Goal: Navigation & Orientation: Find specific page/section

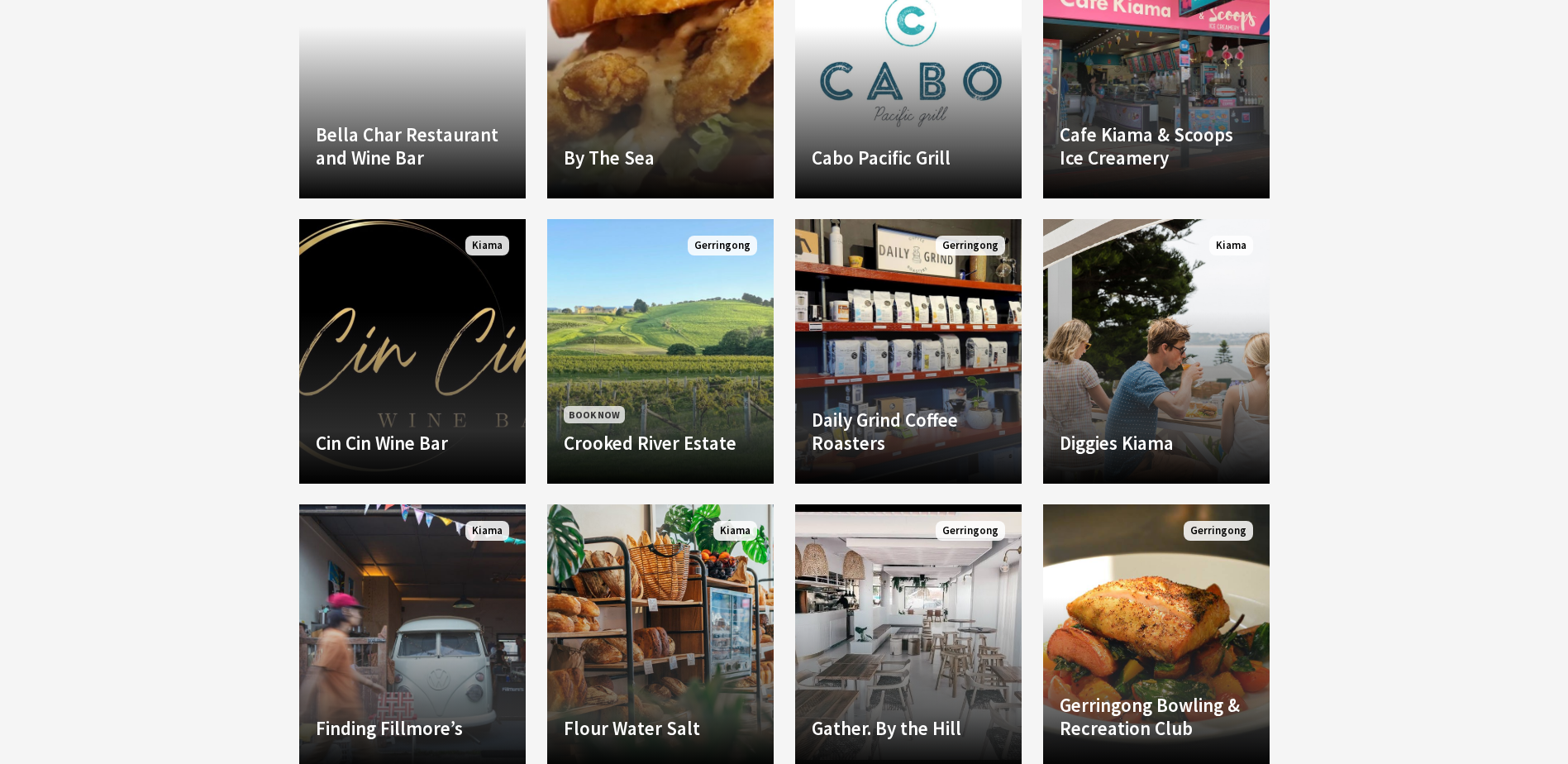
scroll to position [1736, 0]
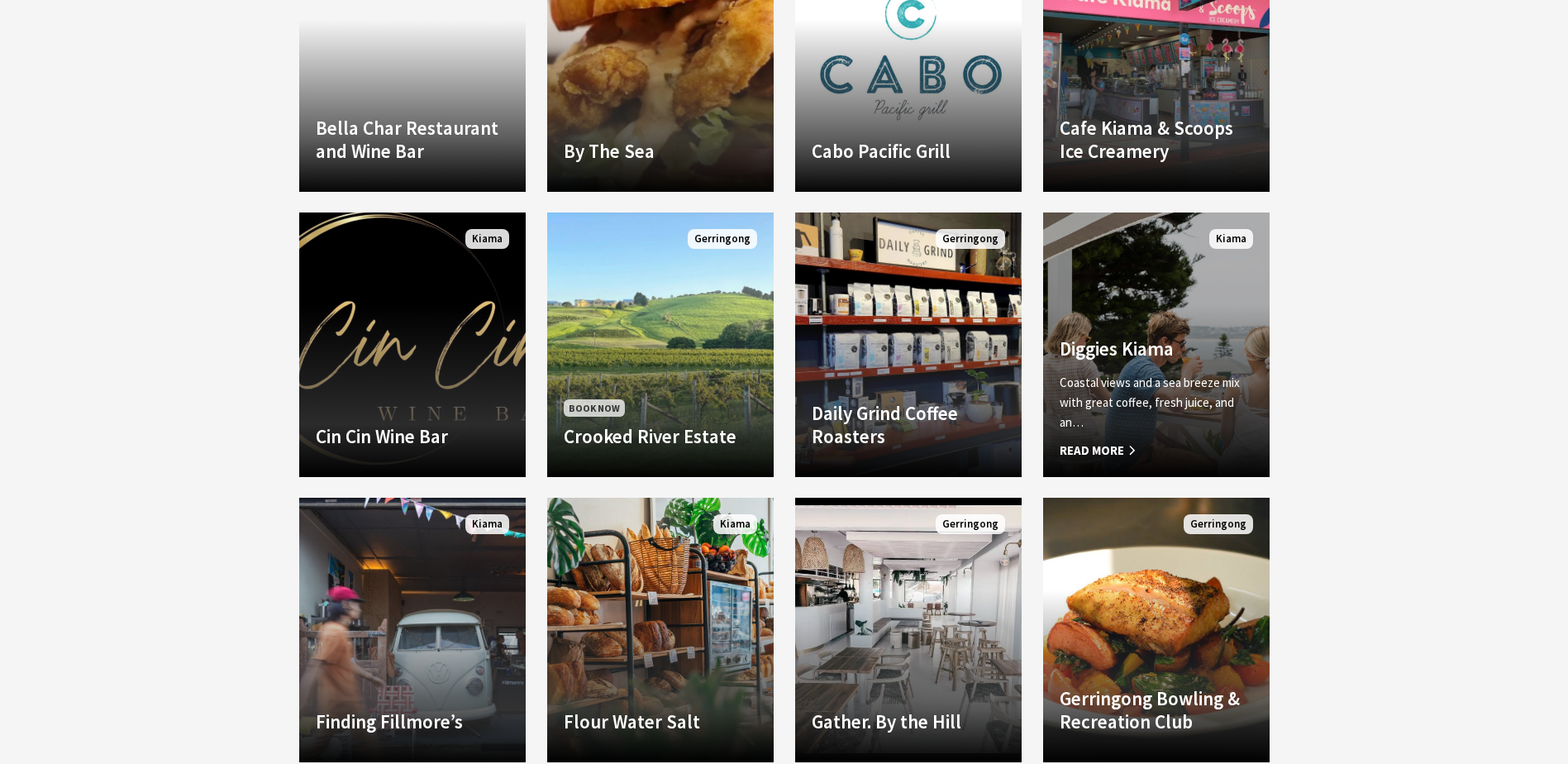
click at [1138, 358] on h4 "Diggies Kiama" at bounding box center [1156, 349] width 193 height 23
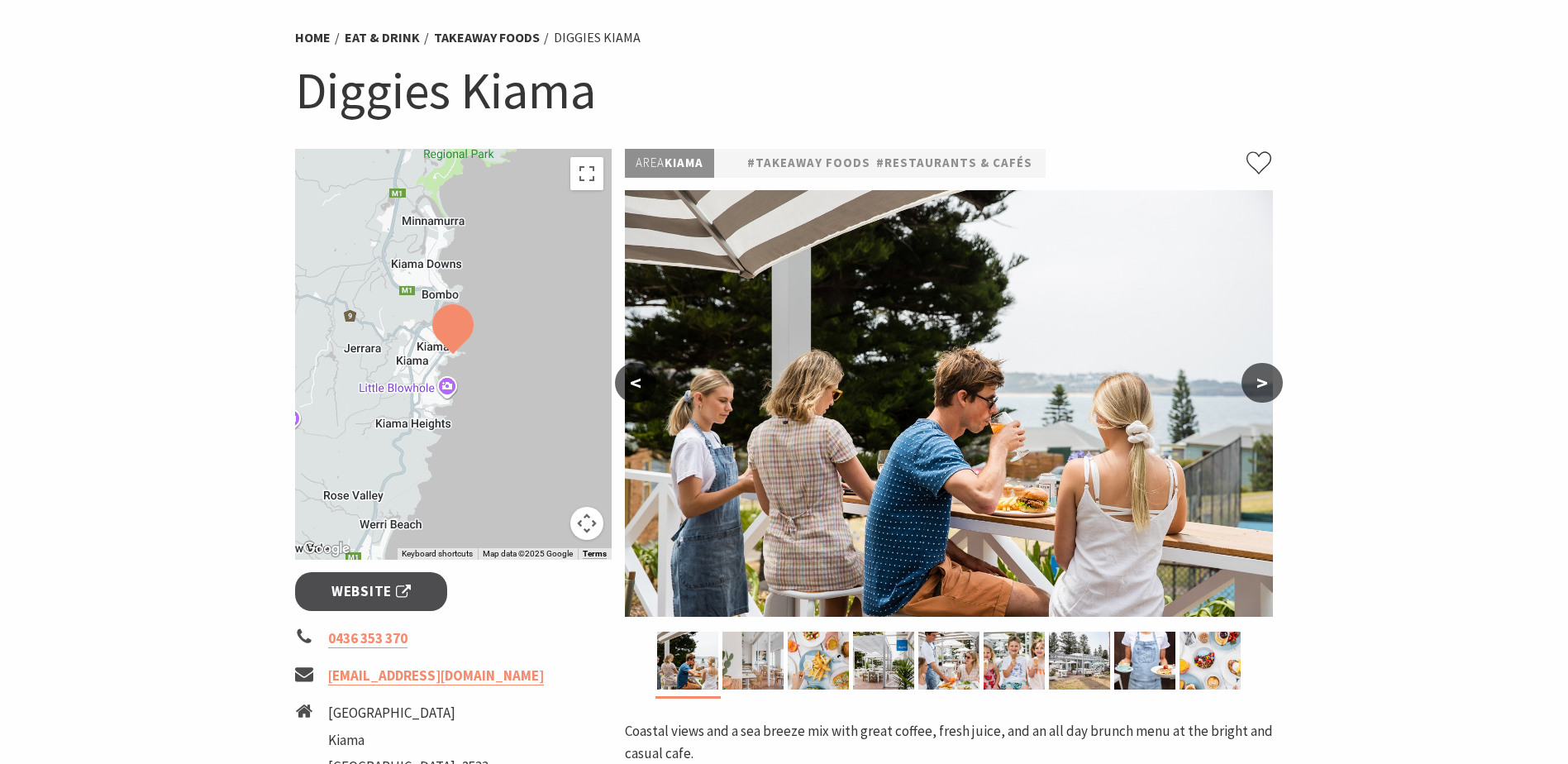
scroll to position [165, 0]
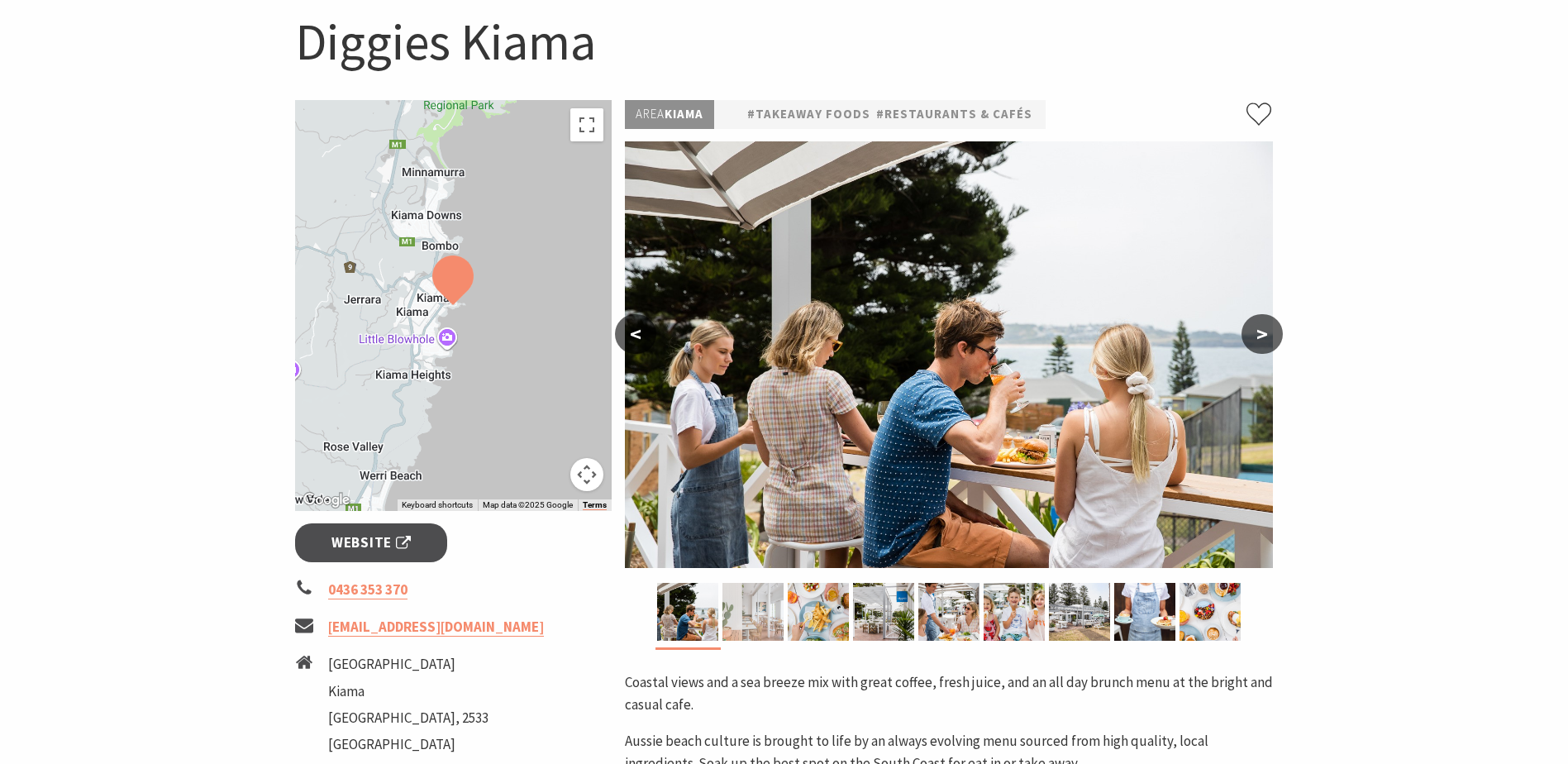
click at [753, 615] on img at bounding box center [753, 612] width 61 height 58
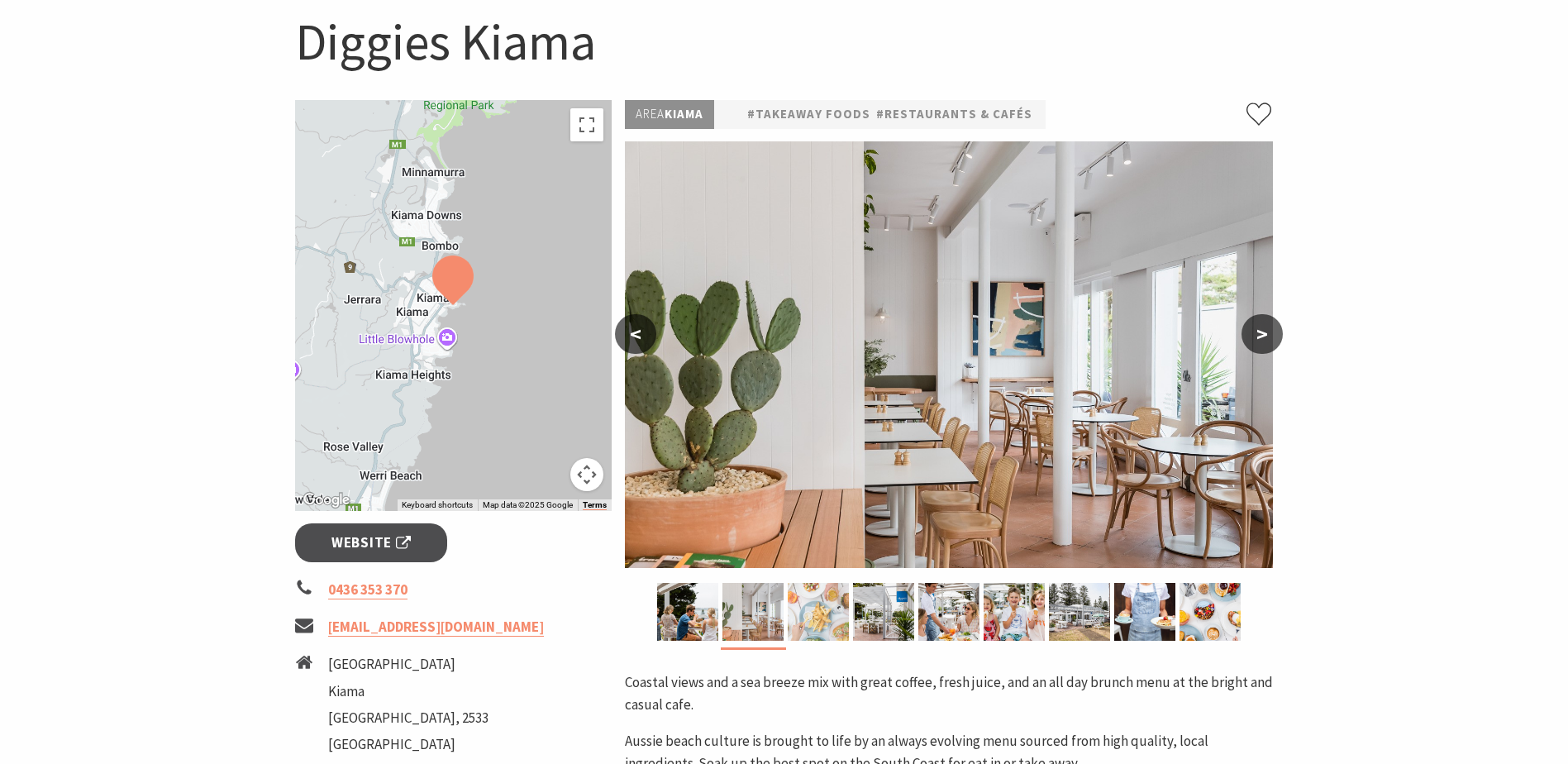
click at [814, 612] on img at bounding box center [818, 612] width 61 height 58
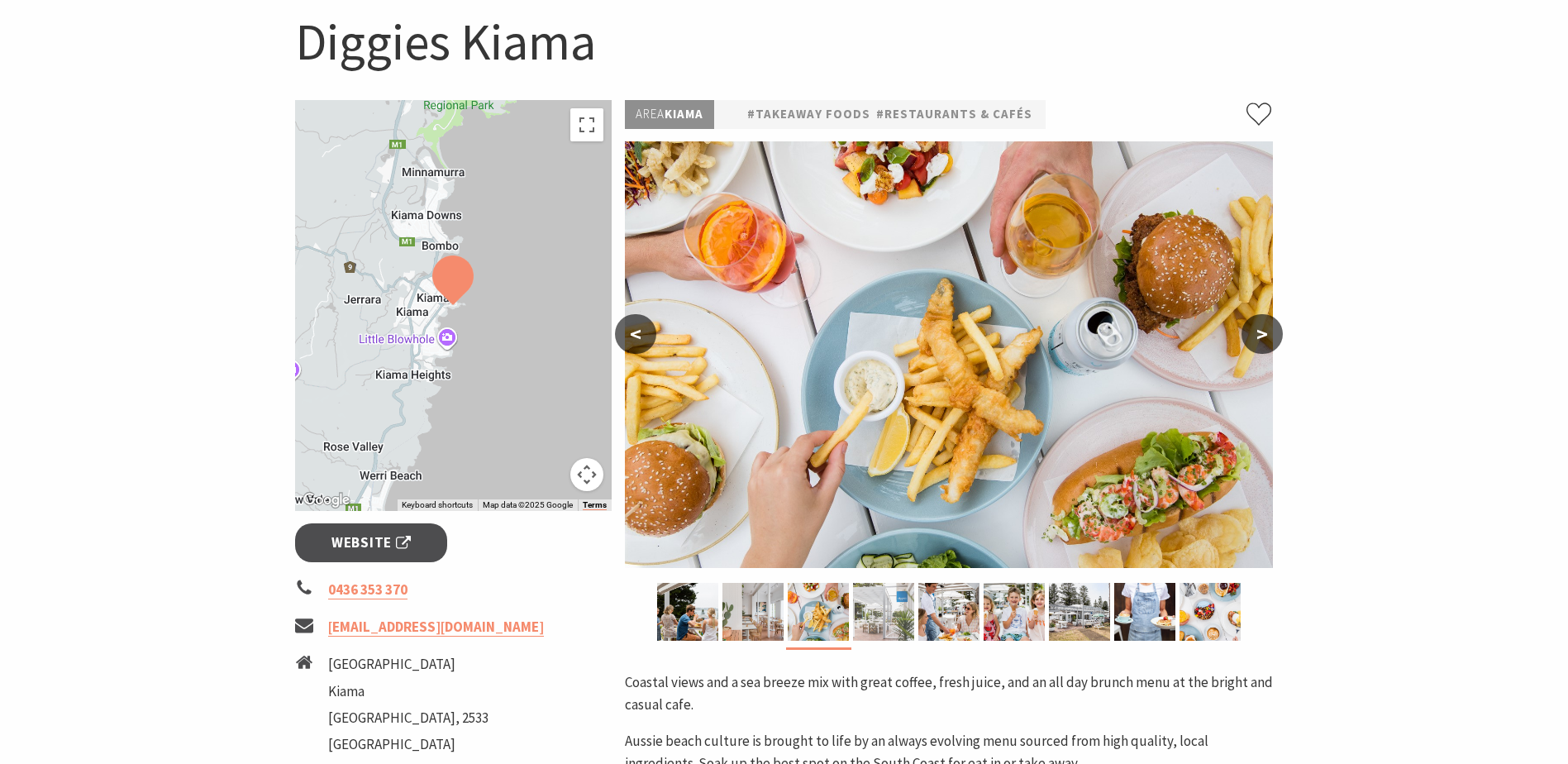
click at [885, 612] on img at bounding box center [883, 612] width 61 height 58
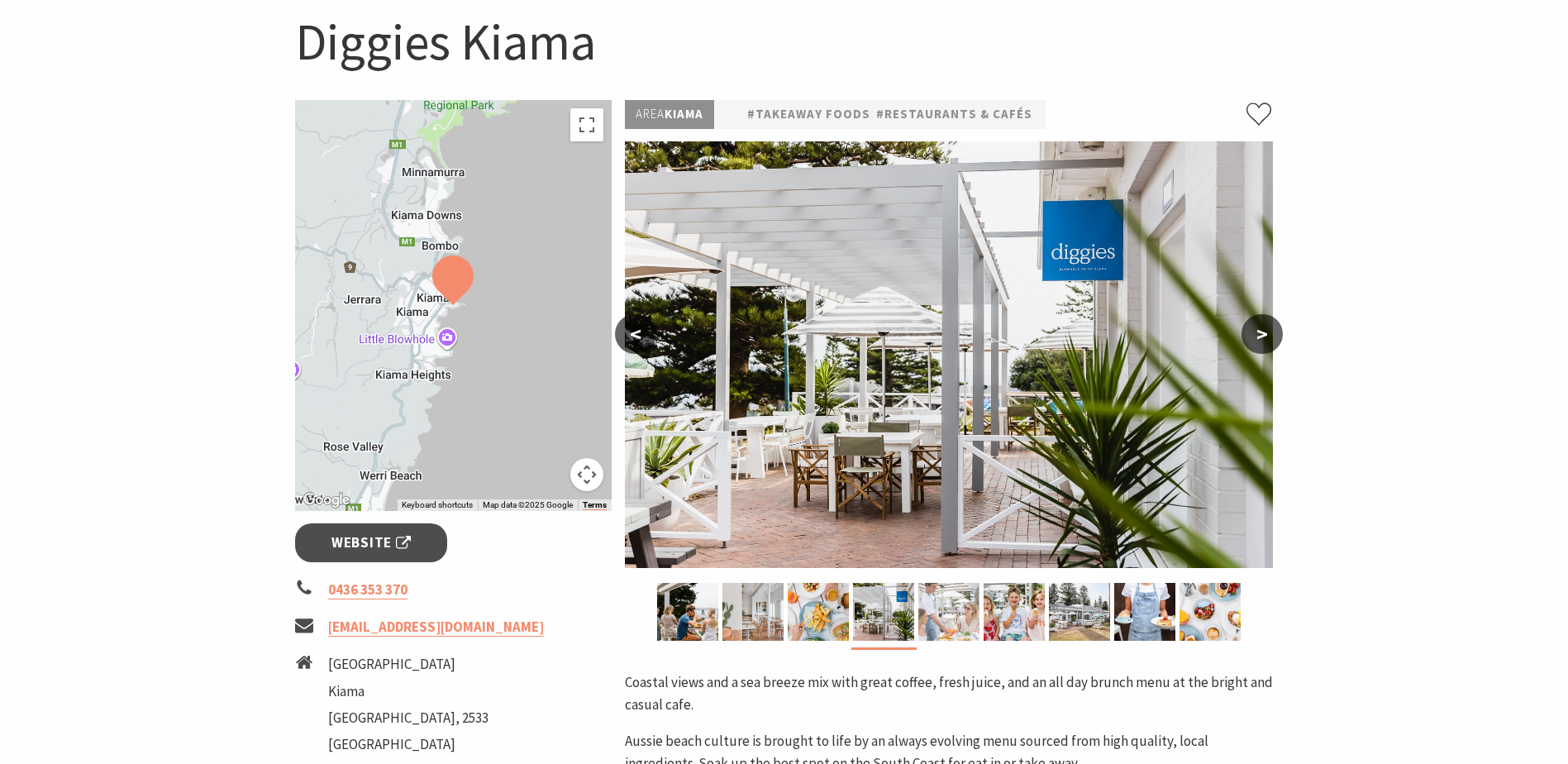
click at [950, 602] on img at bounding box center [949, 612] width 61 height 58
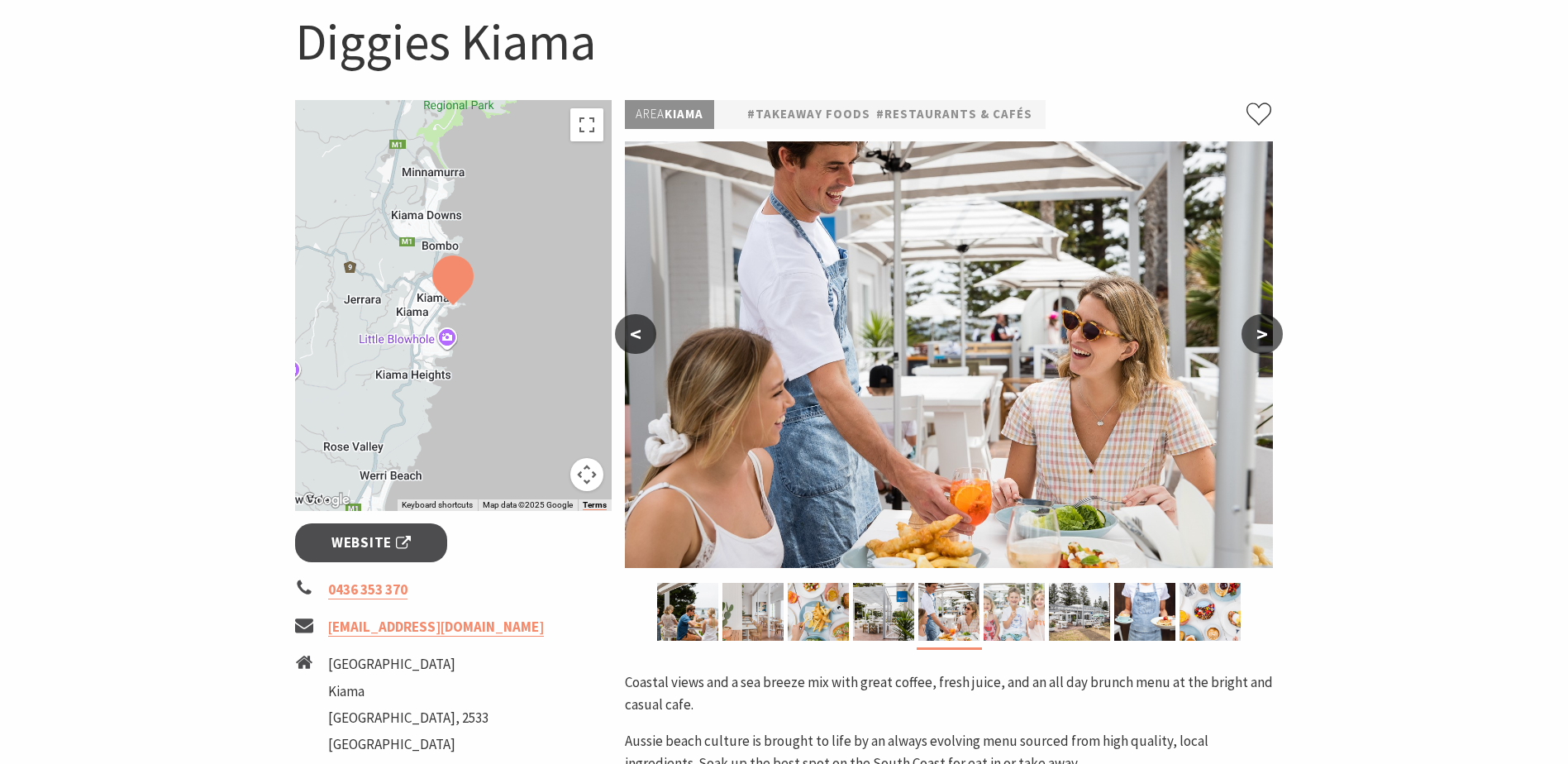
click at [1033, 616] on img at bounding box center [1014, 612] width 61 height 58
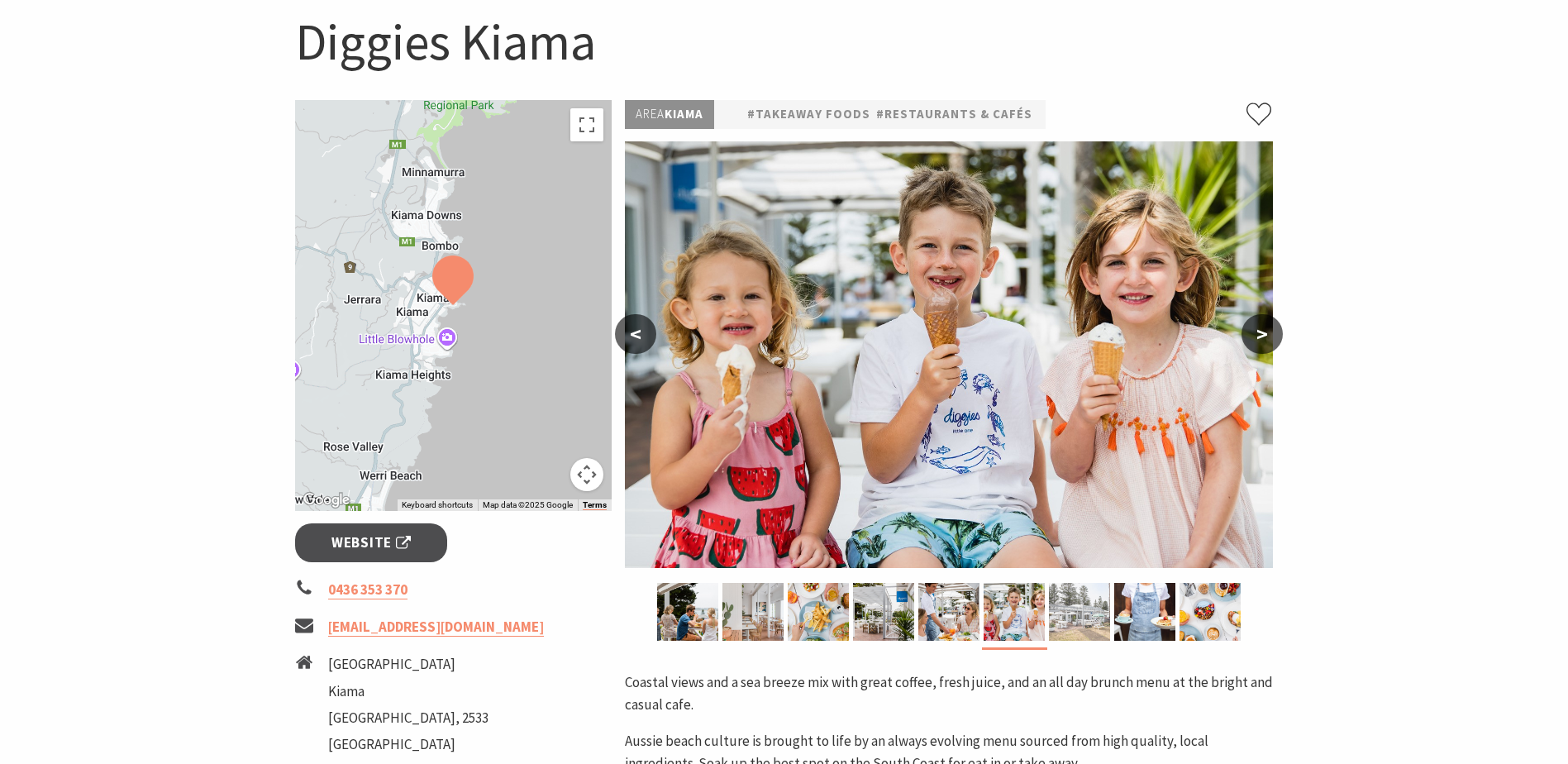
click at [1070, 614] on img at bounding box center [1079, 612] width 61 height 58
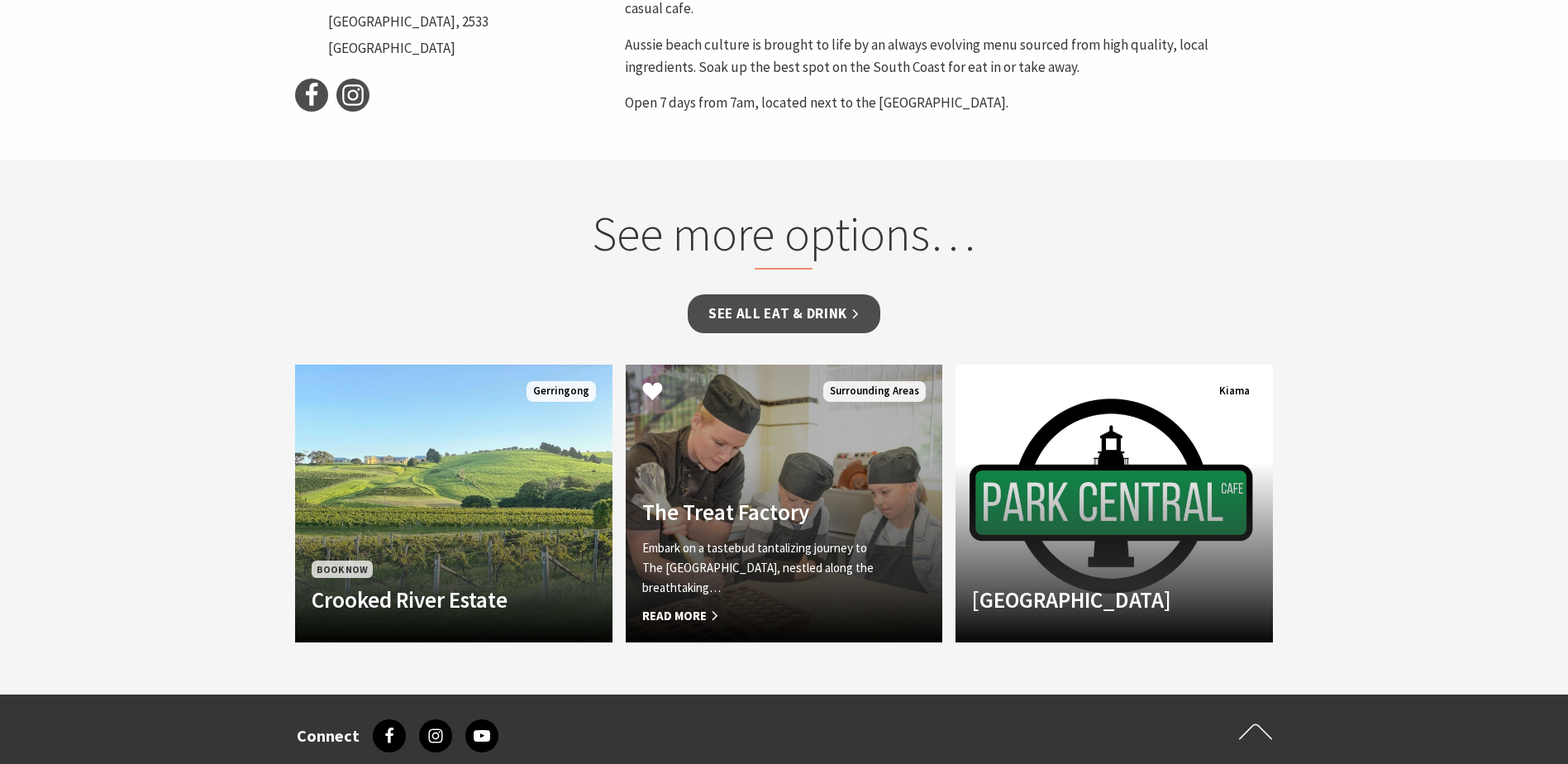
scroll to position [909, 0]
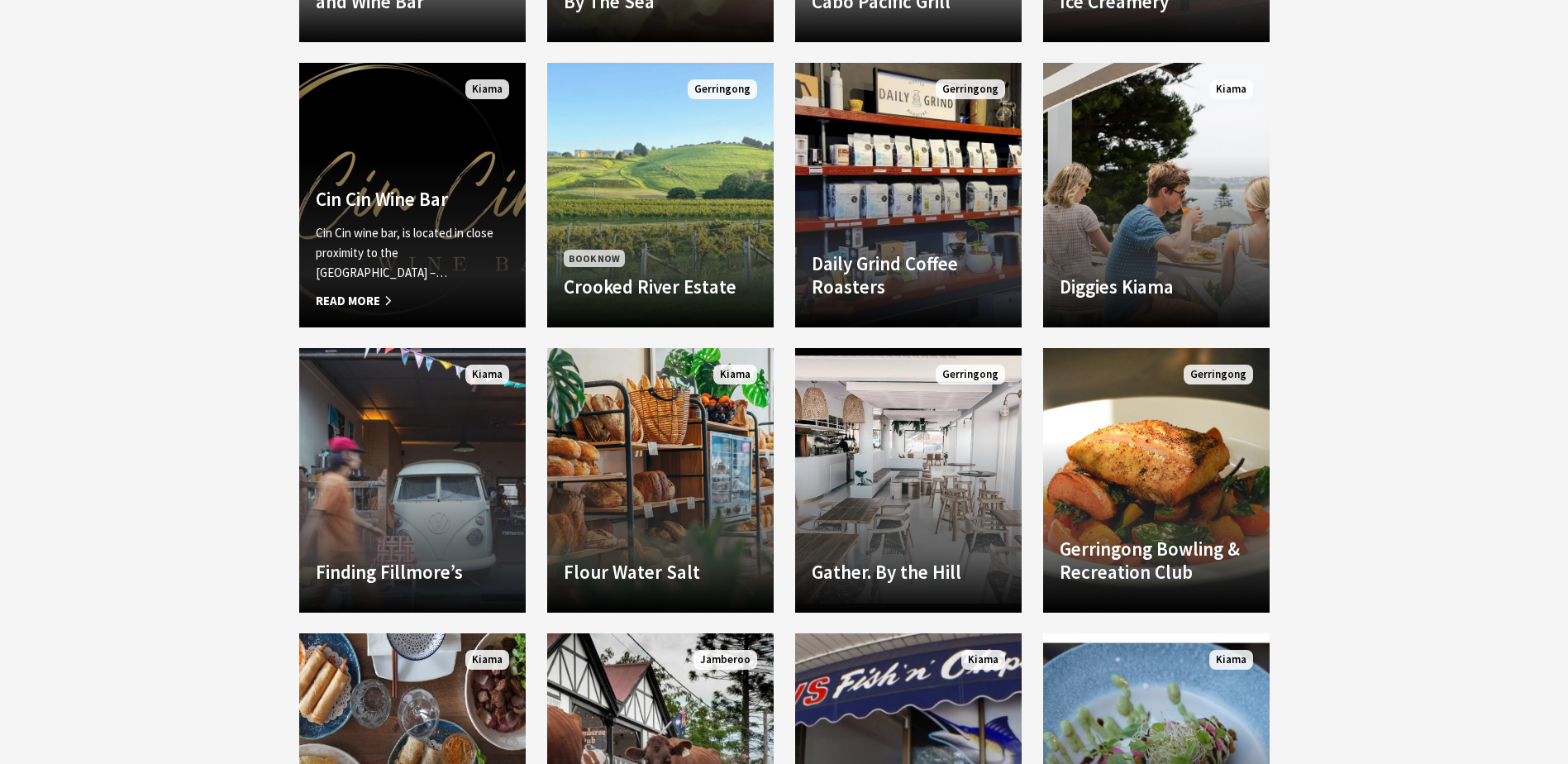
scroll to position [1901, 0]
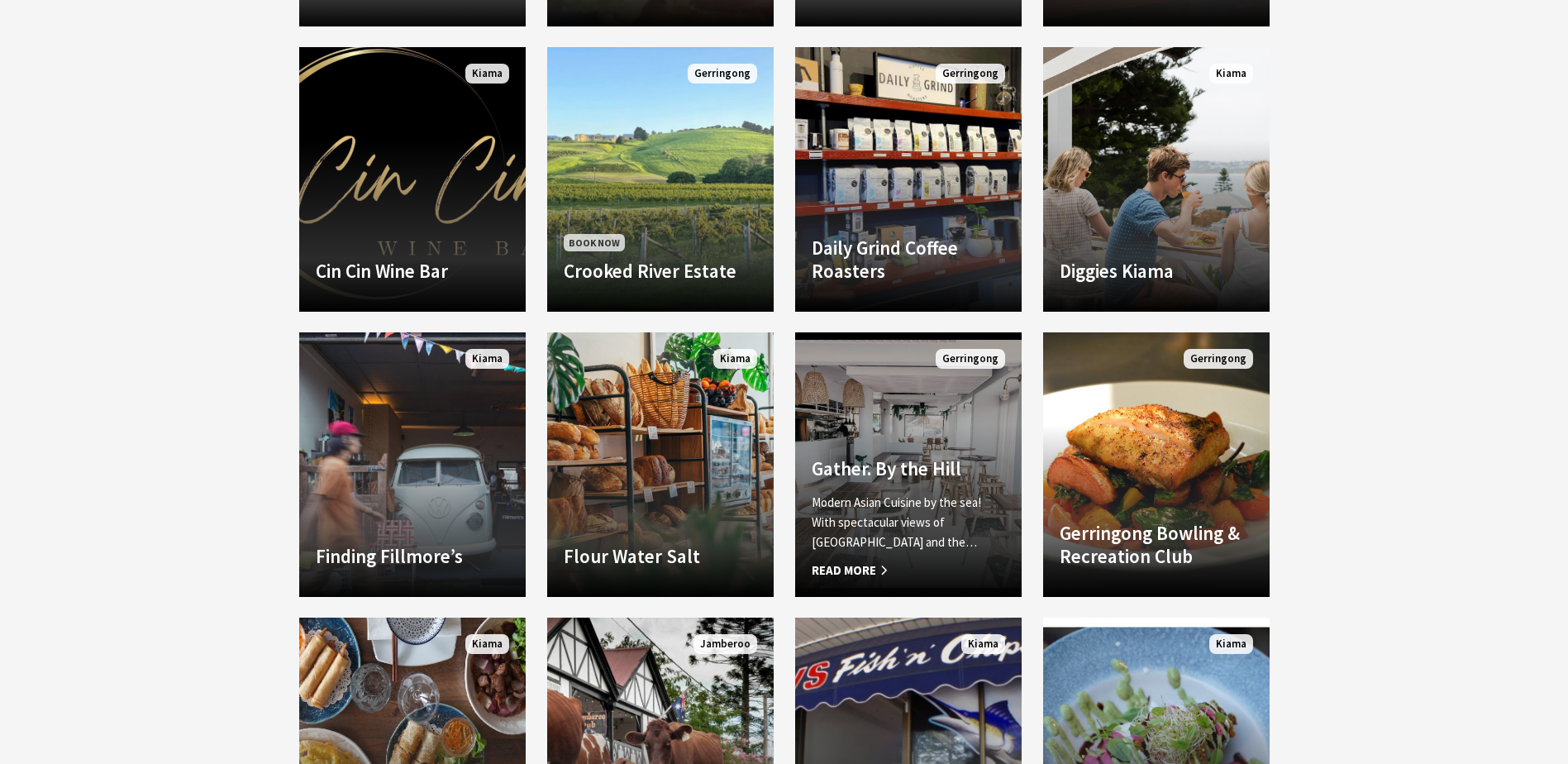
click at [865, 448] on link "Another Image Used Gather. By the Hill Modern Asian Cuisine by the sea! With sp…" at bounding box center [908, 464] width 227 height 264
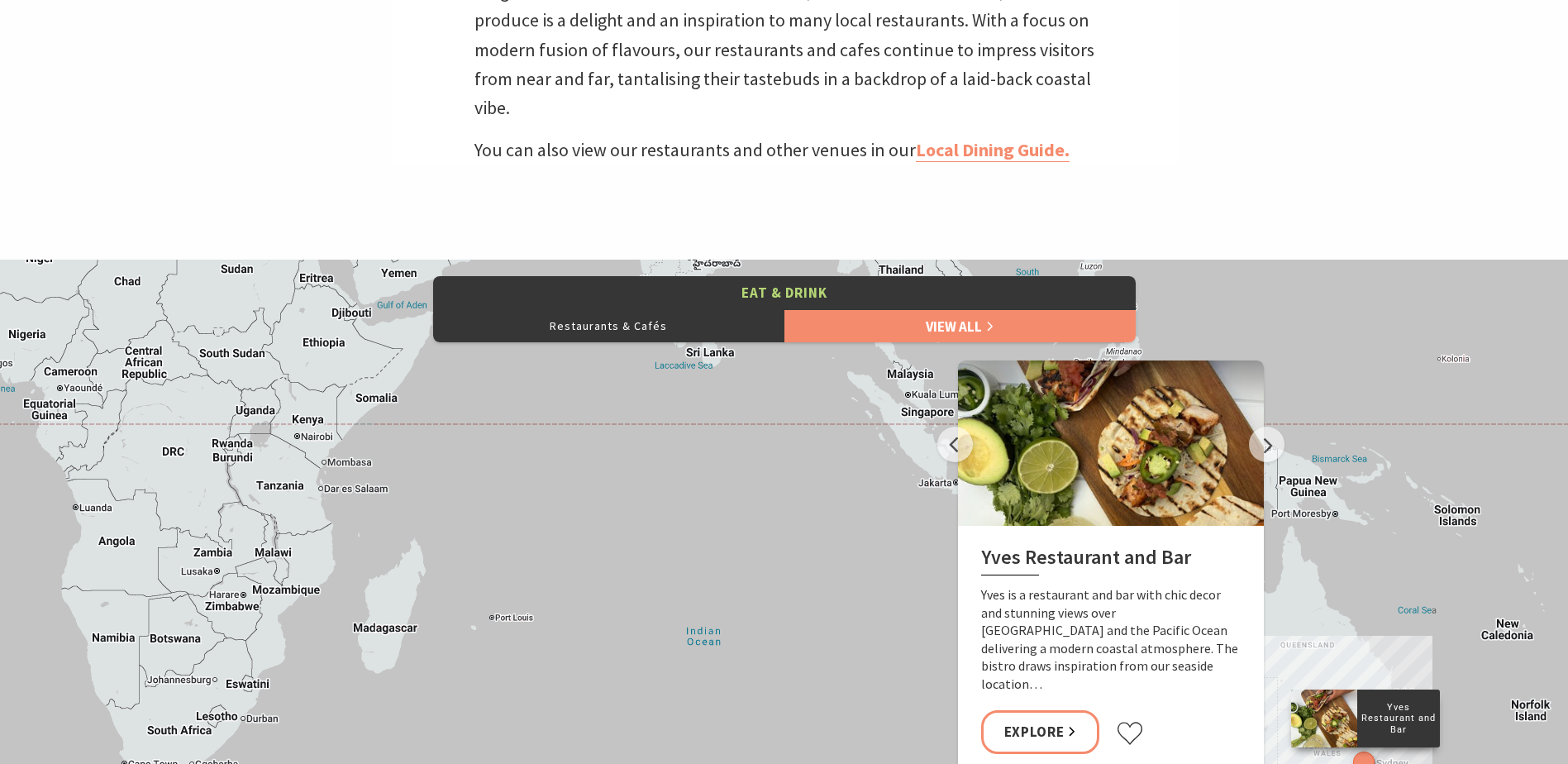
scroll to position [83, 0]
